Goal: Entertainment & Leisure: Consume media (video, audio)

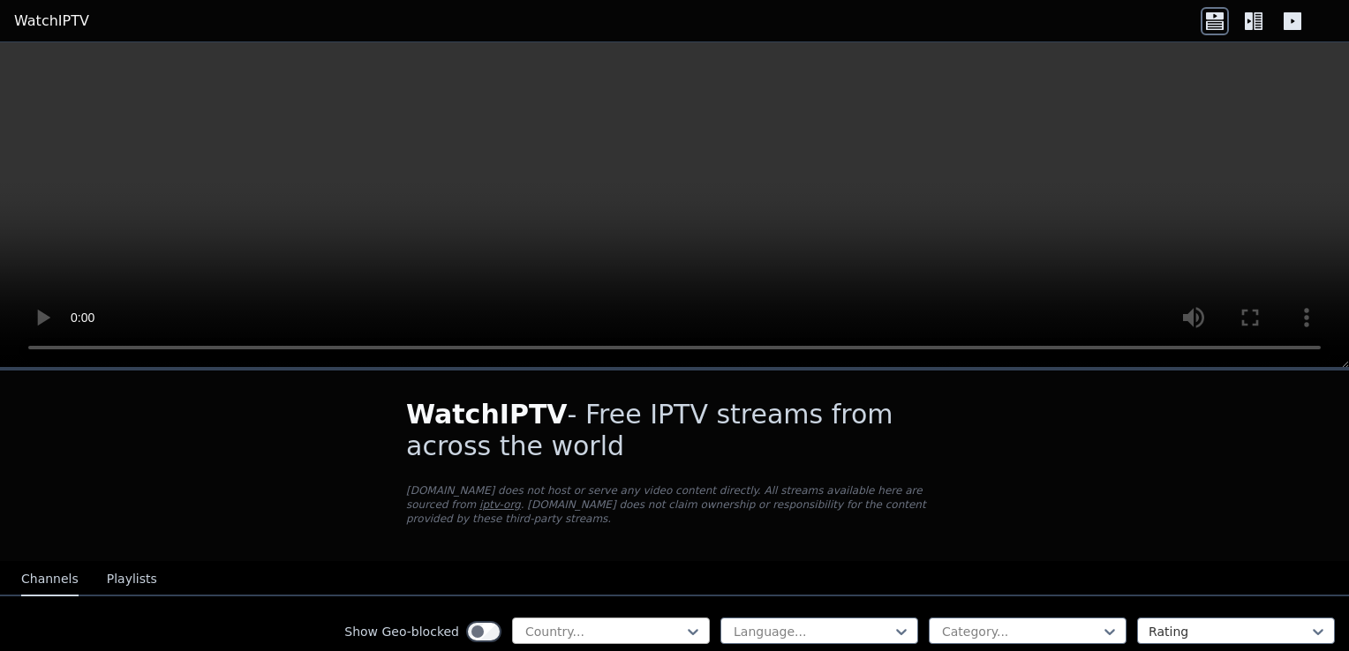
click at [666, 623] on div at bounding box center [603, 632] width 161 height 18
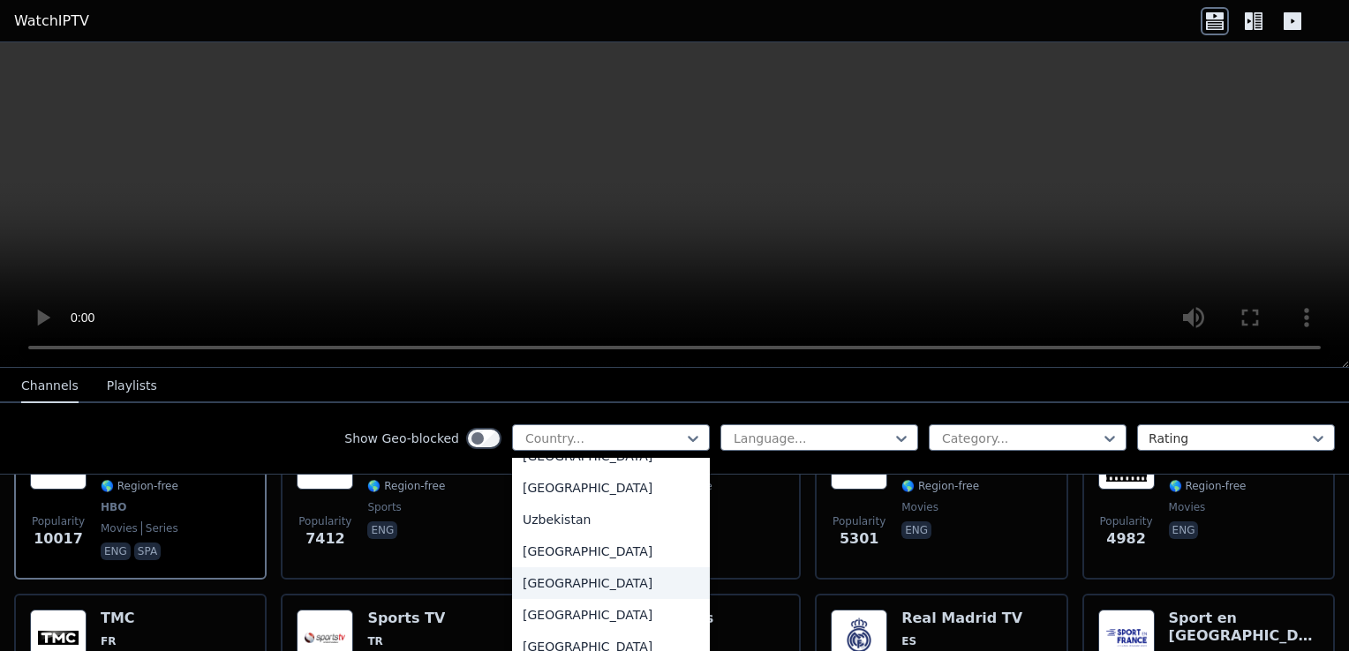
scroll to position [6179, 0]
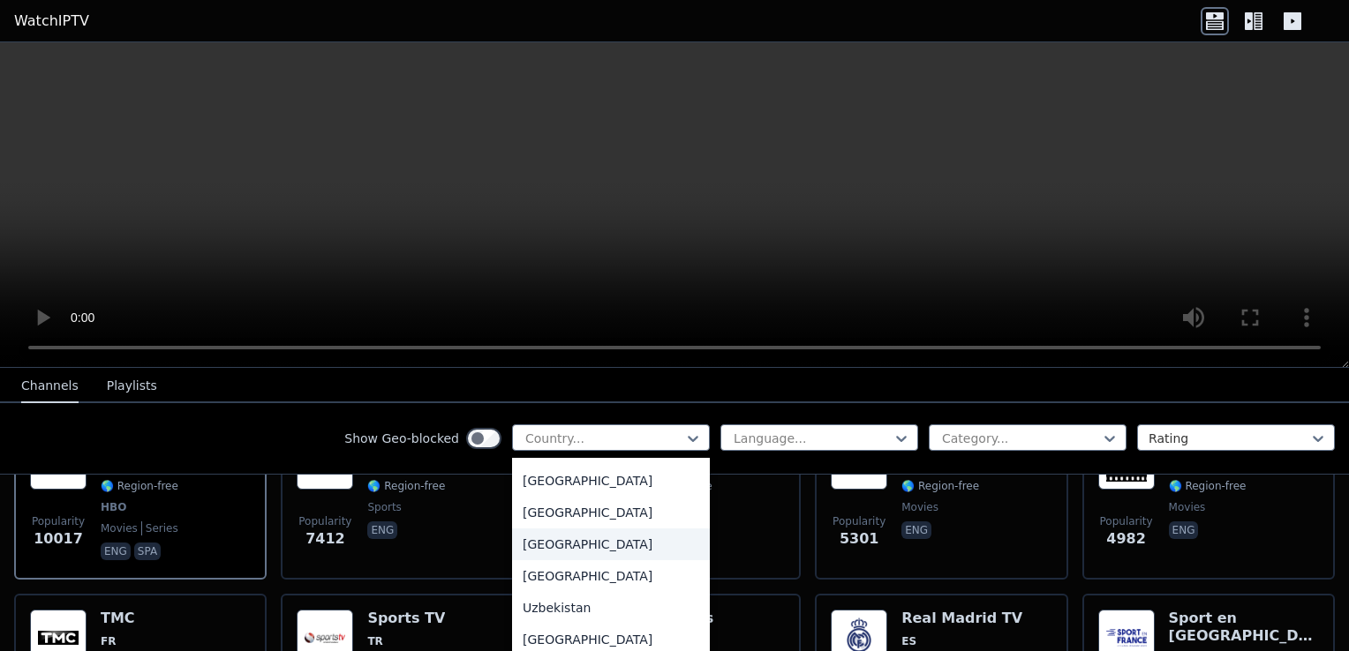
click at [596, 546] on div "[GEOGRAPHIC_DATA]" at bounding box center [611, 545] width 198 height 32
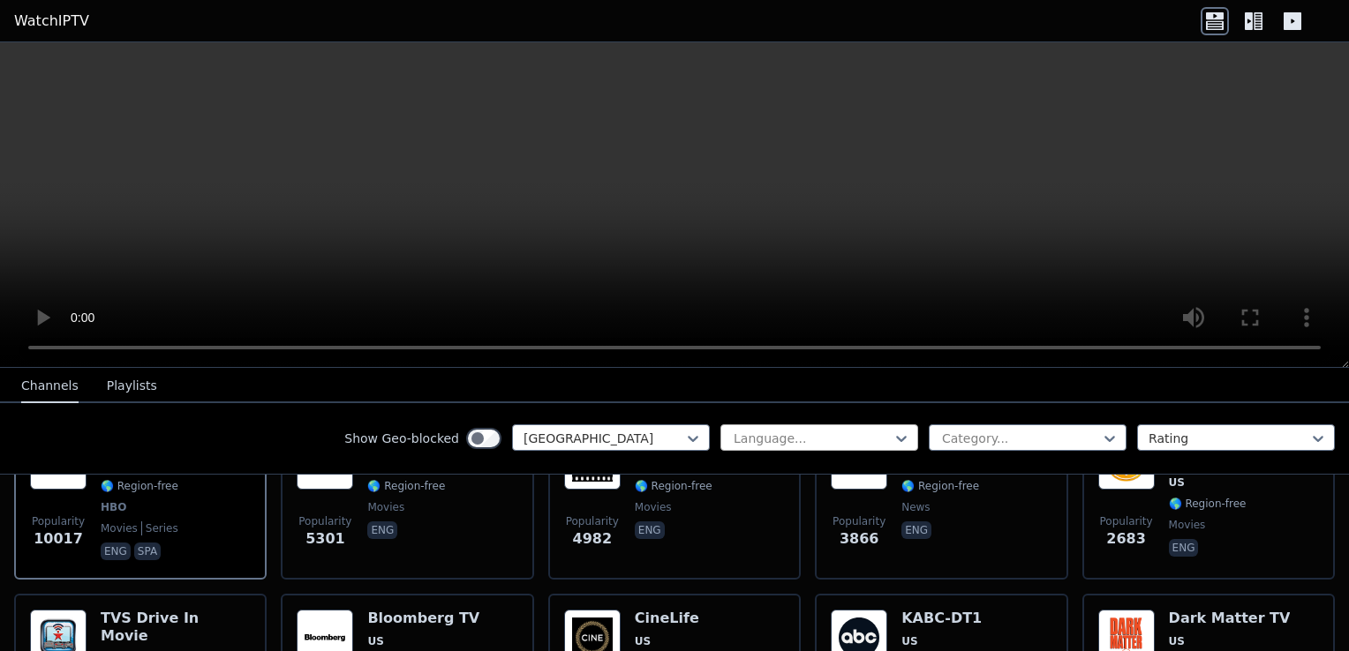
click at [869, 433] on div at bounding box center [812, 439] width 161 height 18
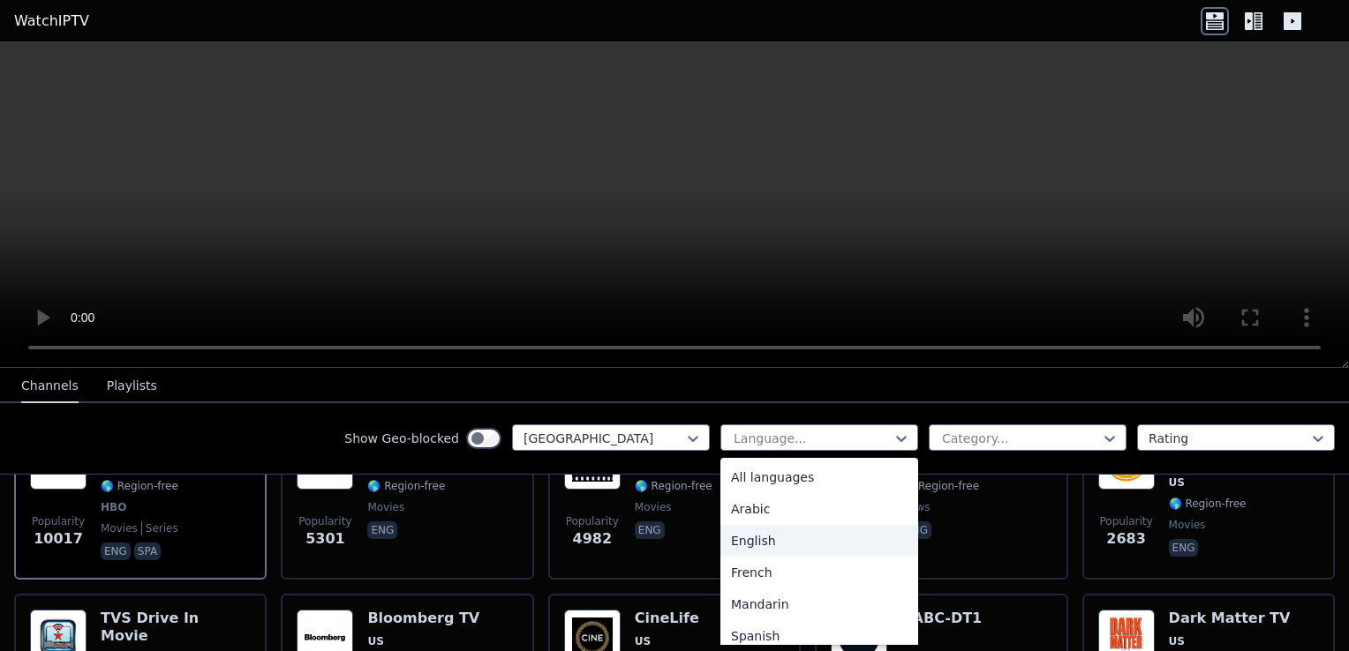
click at [818, 542] on div "English" at bounding box center [819, 541] width 198 height 32
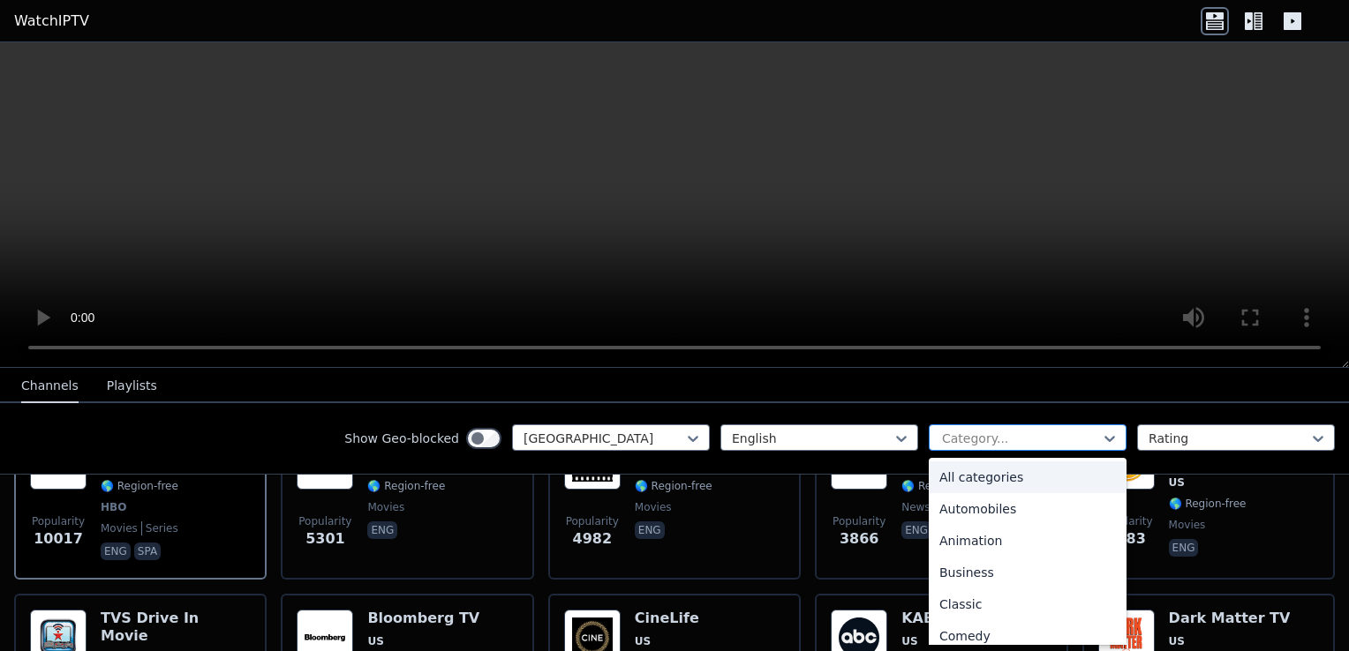
click at [1042, 438] on div at bounding box center [1020, 439] width 161 height 18
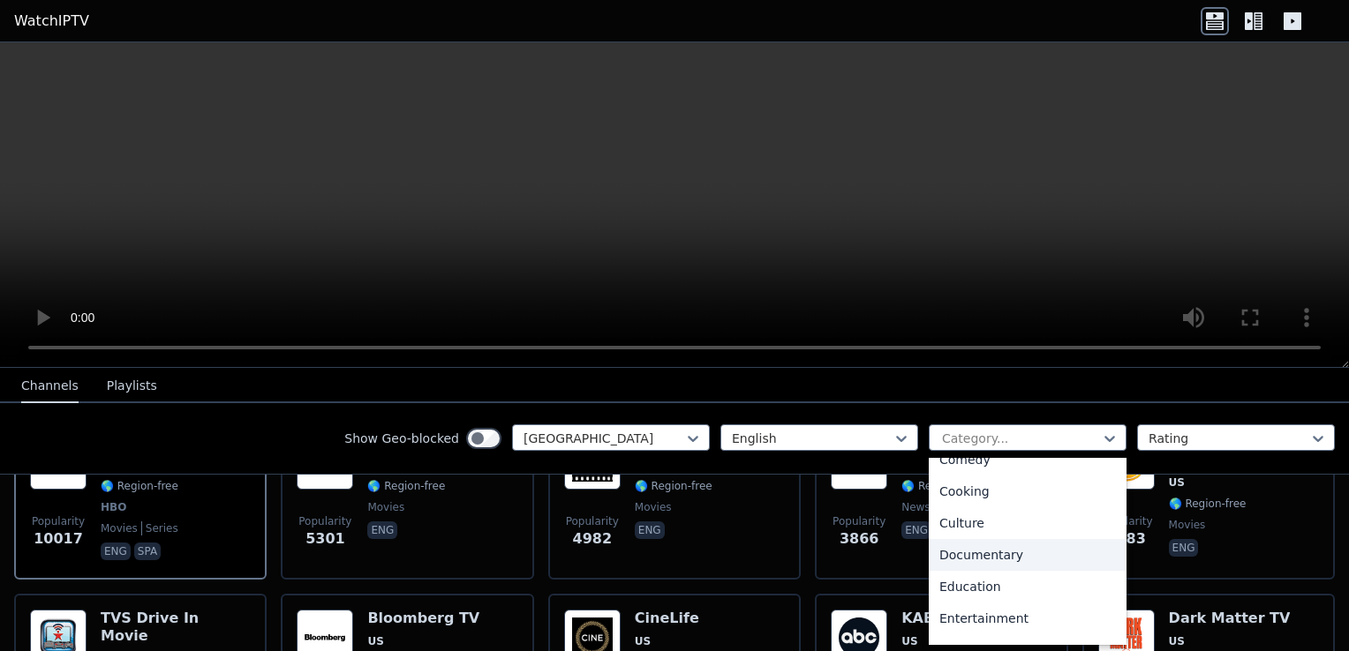
click at [995, 558] on div "Documentary" at bounding box center [1028, 555] width 198 height 32
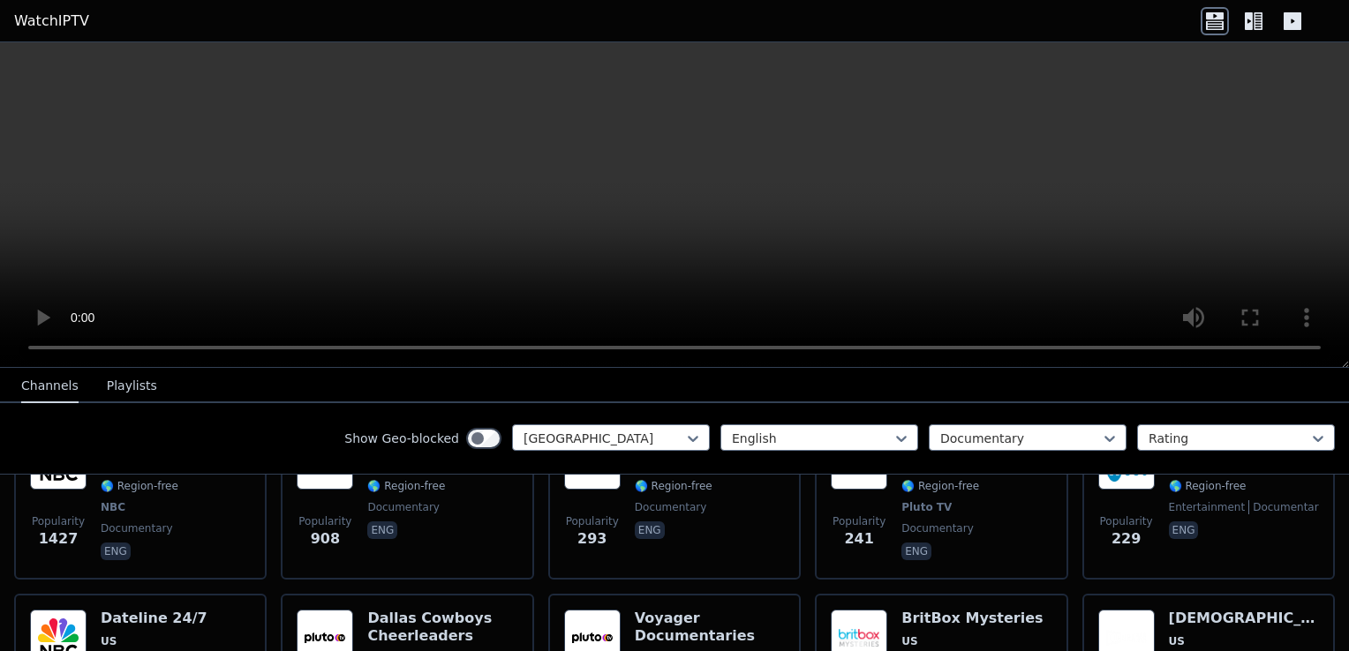
click at [128, 383] on button "Playlists" at bounding box center [132, 387] width 50 height 34
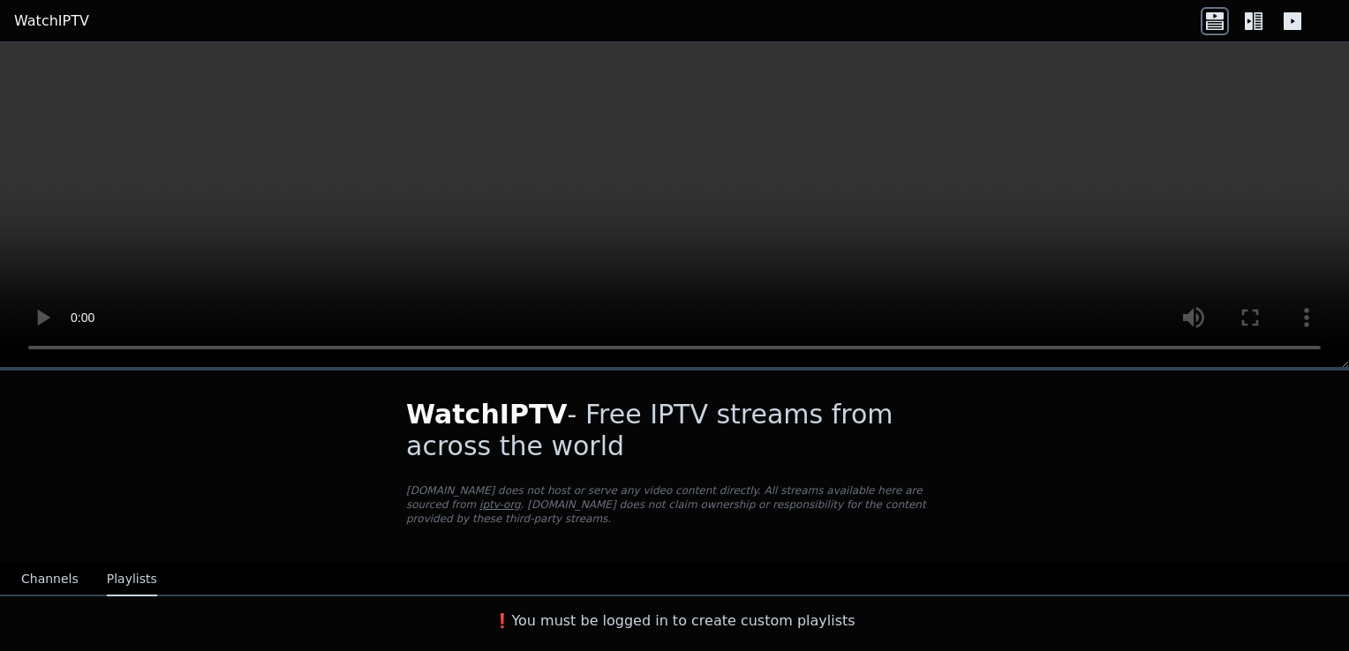
click at [46, 567] on button "Channels" at bounding box center [49, 580] width 57 height 34
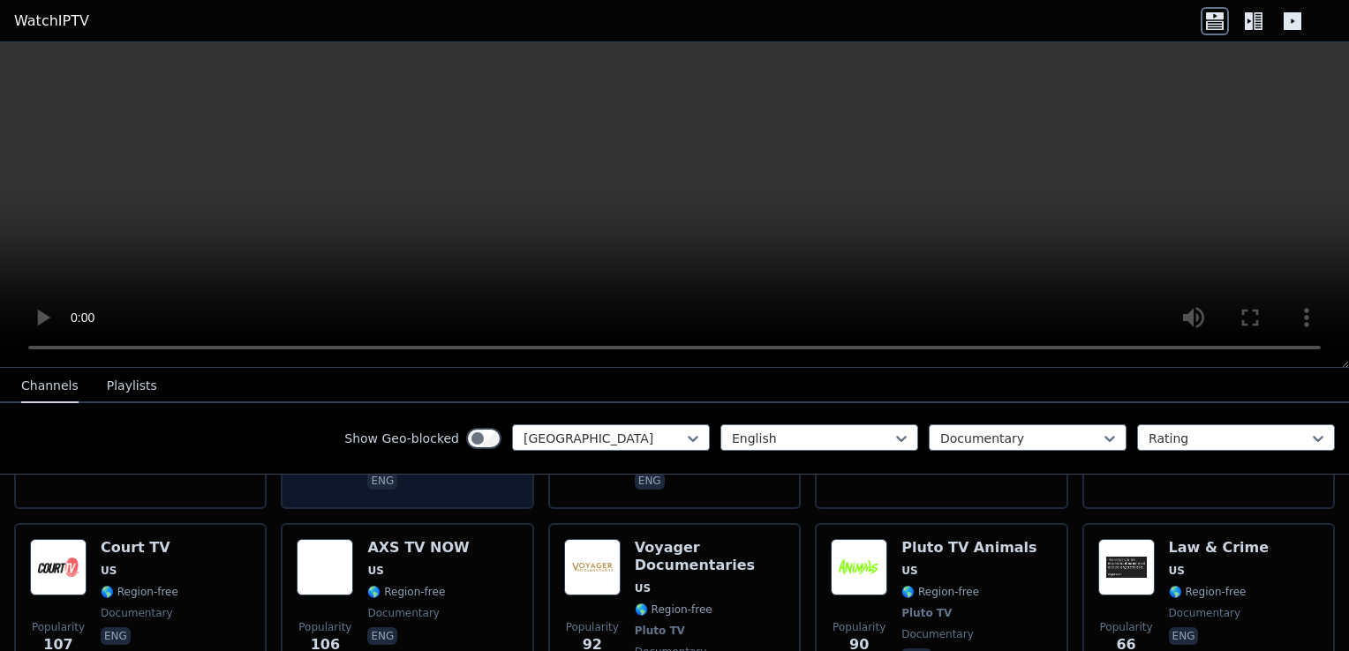
scroll to position [706, 0]
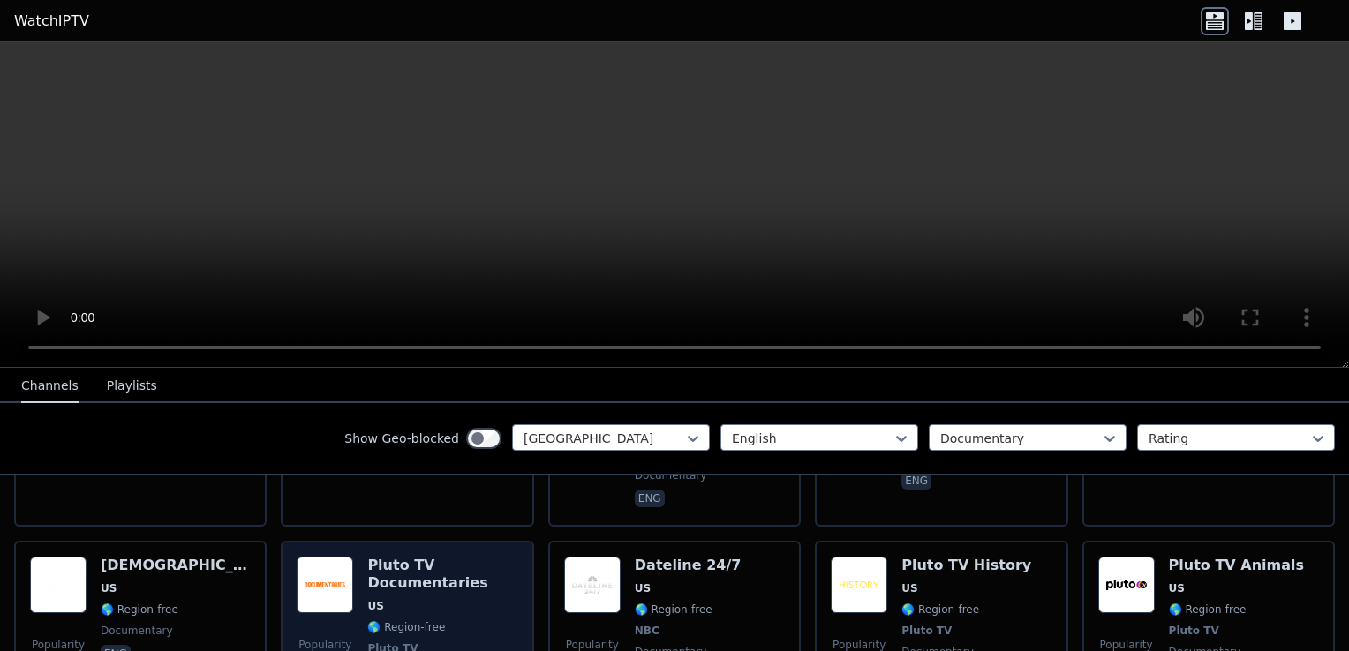
click at [403, 557] on h6 "Pluto TV Documentaries" at bounding box center [442, 574] width 150 height 35
drag, startPoint x: 403, startPoint y: 551, endPoint x: 335, endPoint y: 574, distance: 70.9
click at [336, 574] on img at bounding box center [325, 585] width 56 height 56
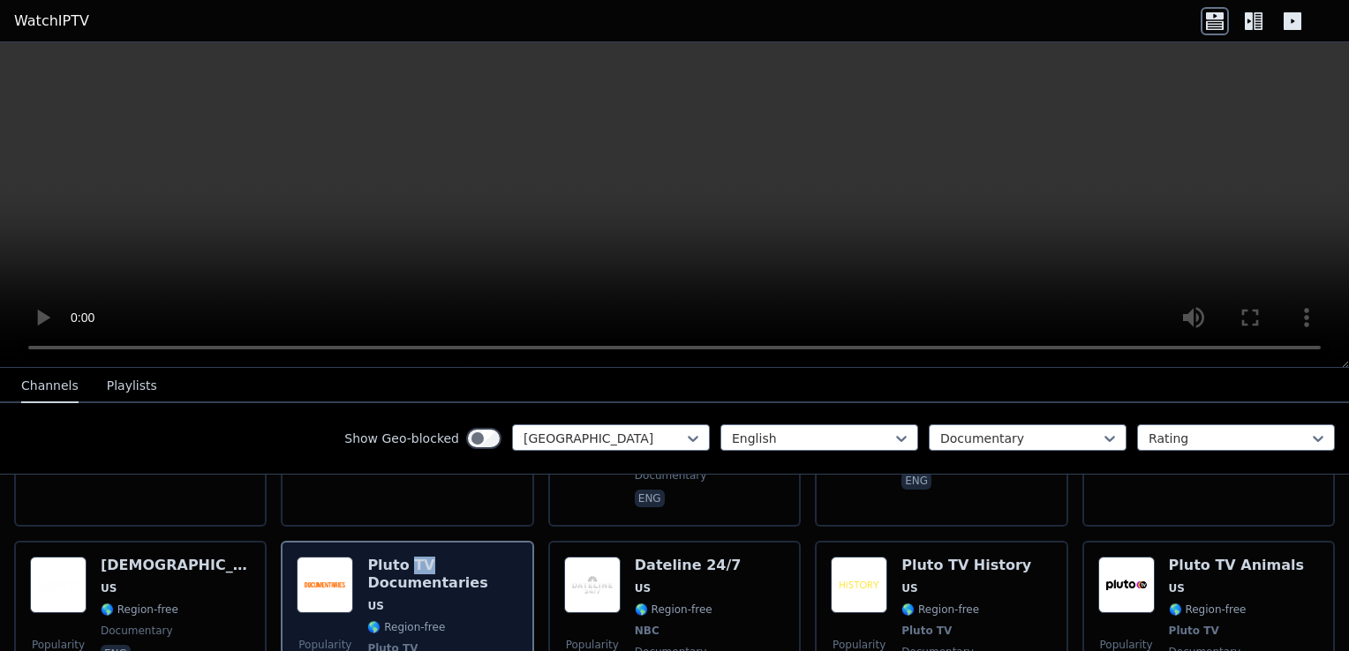
click at [335, 574] on img at bounding box center [325, 585] width 56 height 56
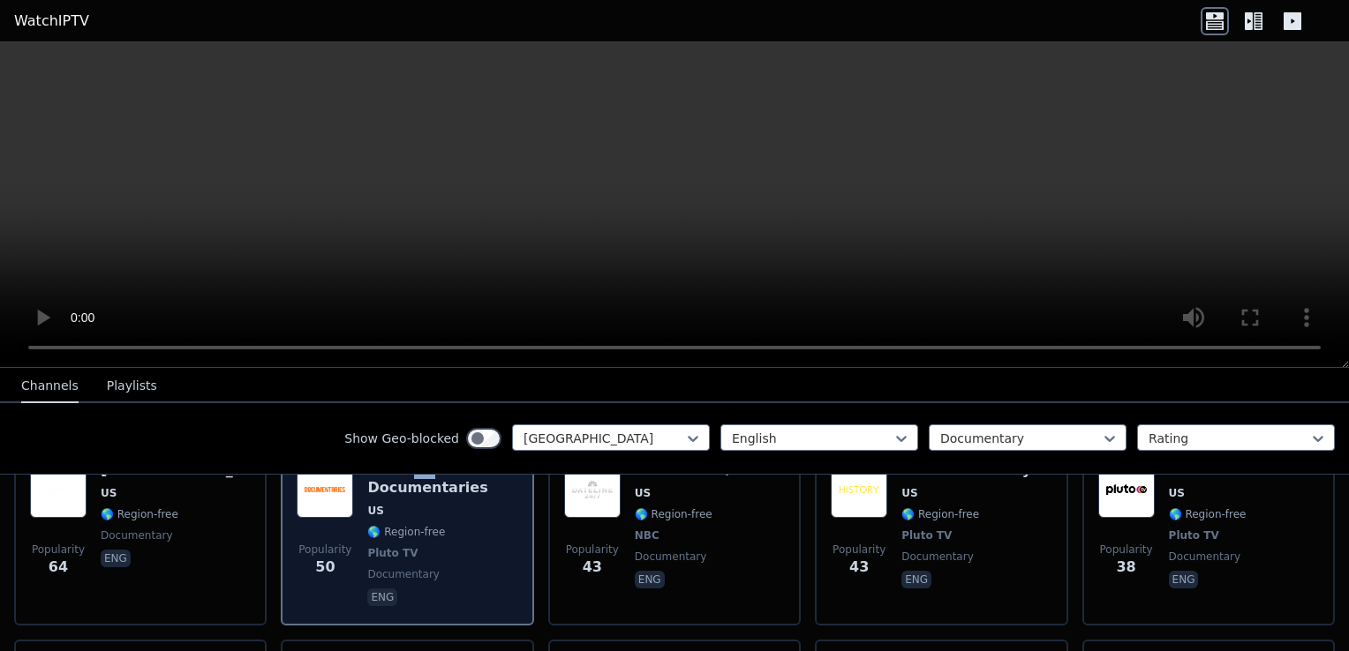
scroll to position [794, 0]
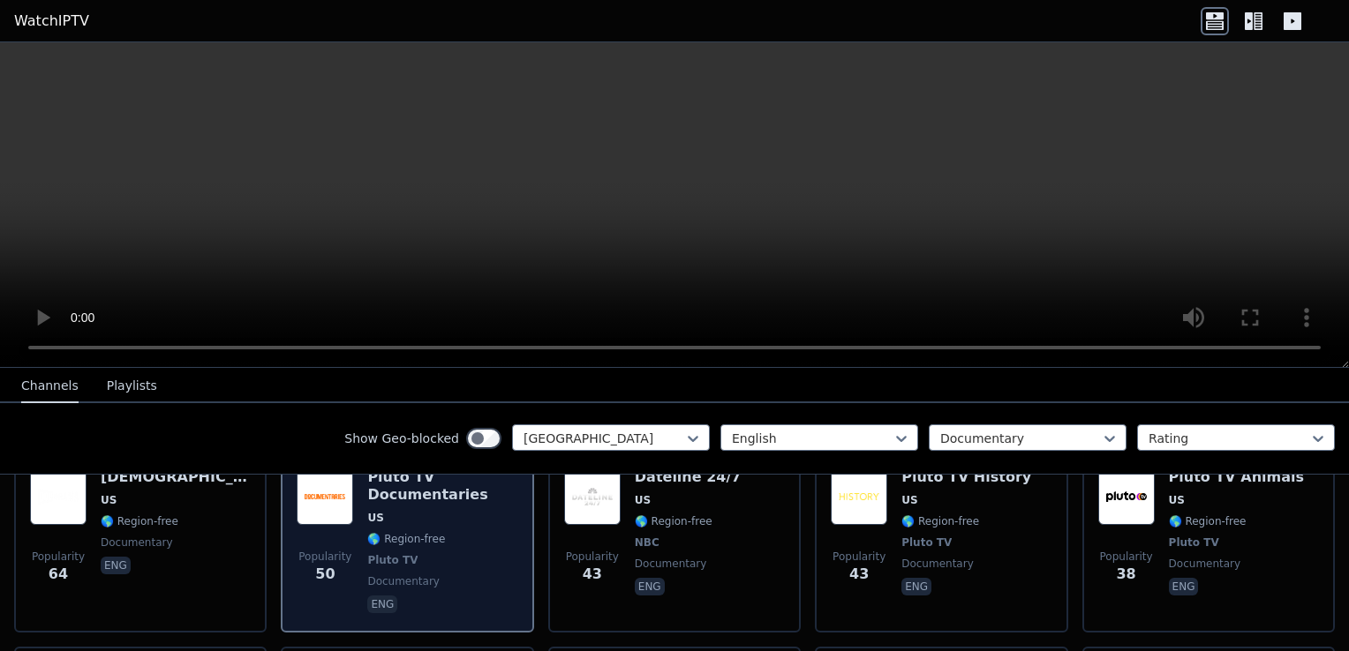
click at [452, 575] on span "documentary" at bounding box center [442, 582] width 150 height 14
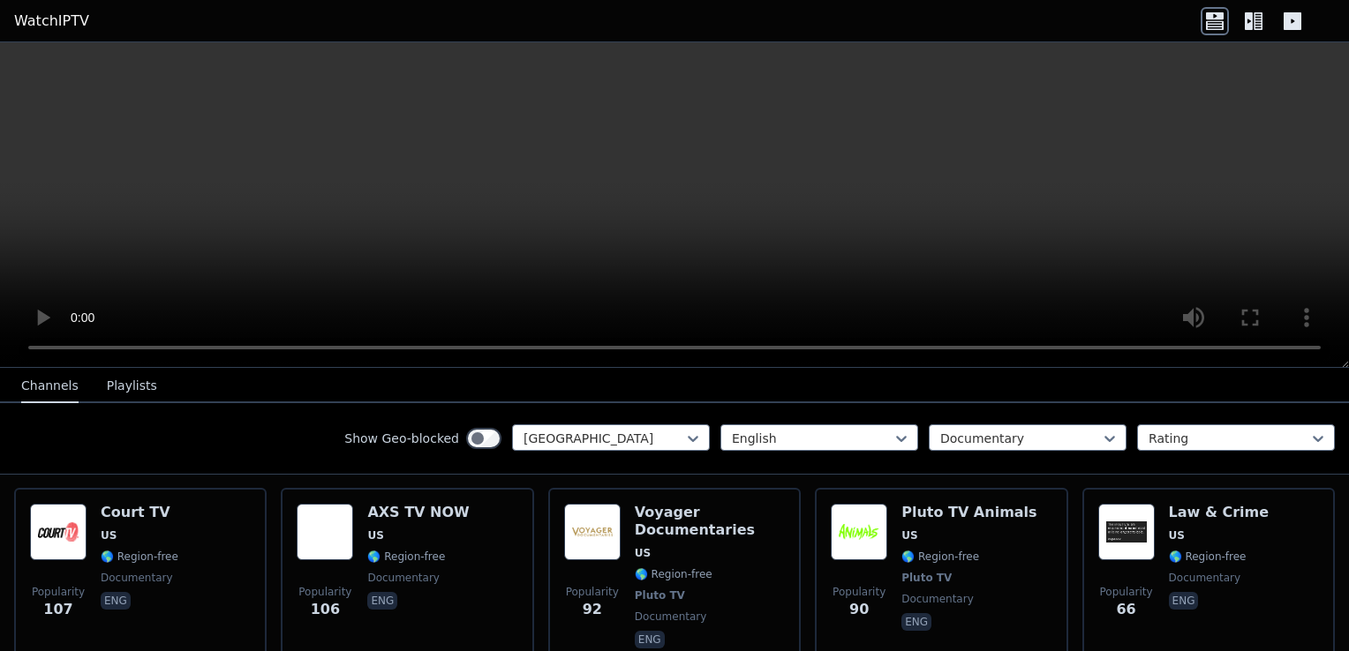
scroll to position [618, 0]
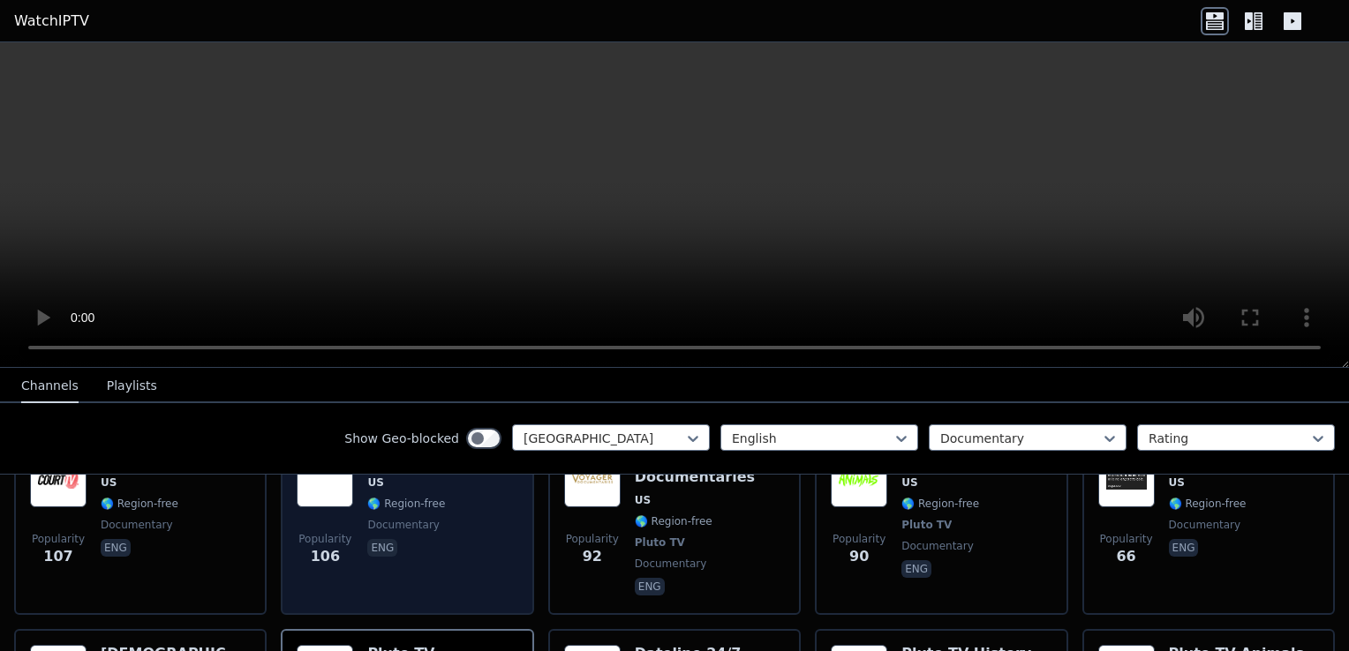
click at [452, 551] on div "Popularity 106 AXS TV NOW US 🌎 Region-free documentary eng" at bounding box center [407, 525] width 221 height 148
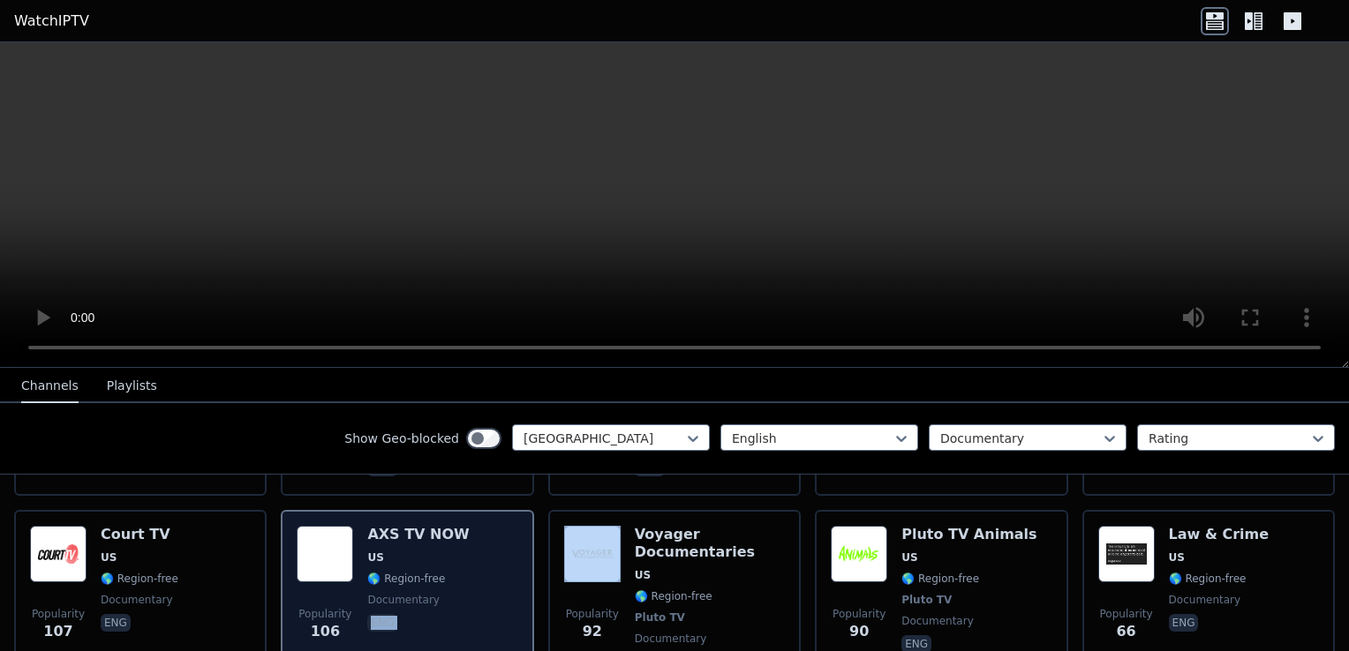
scroll to position [441, 0]
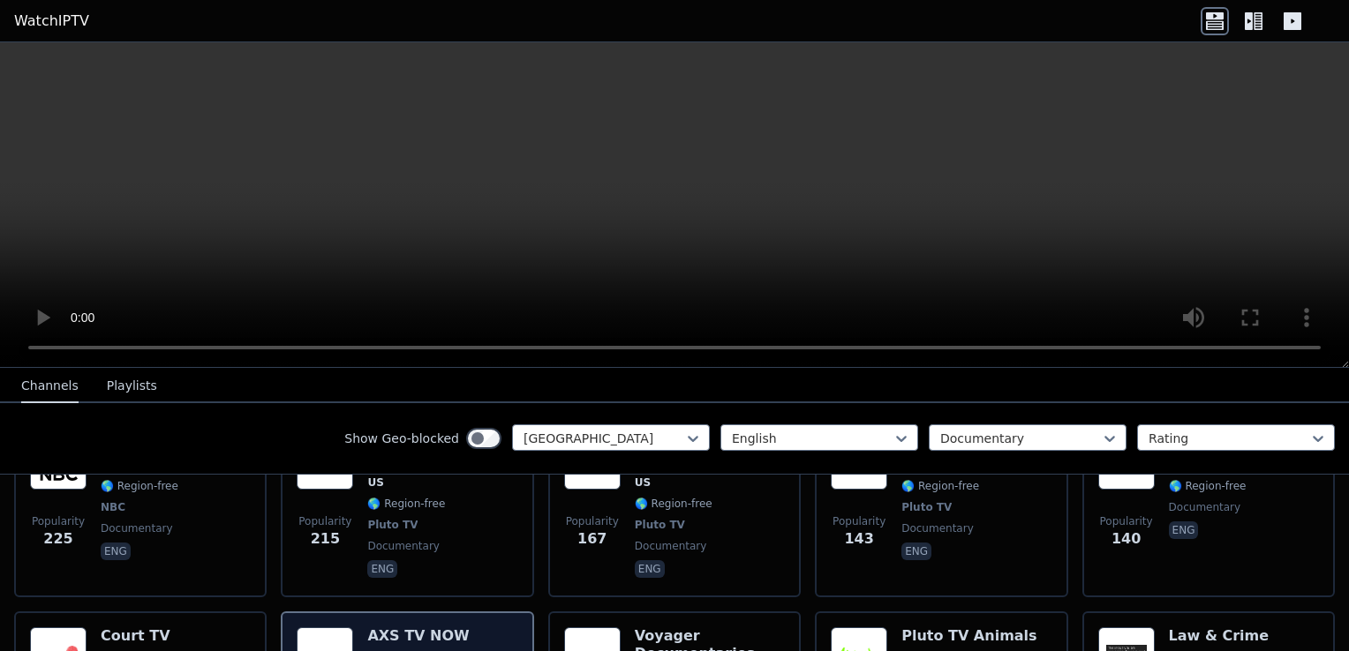
click at [389, 628] on h6 "AXS TV NOW" at bounding box center [418, 637] width 102 height 18
